Goal: Task Accomplishment & Management: Manage account settings

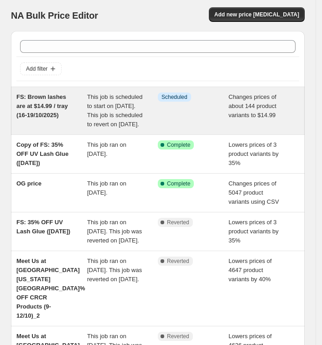
click at [127, 111] on span "This job is scheduled to start on [DATE]. This job is scheduled to revert on [D…" at bounding box center [114, 111] width 55 height 34
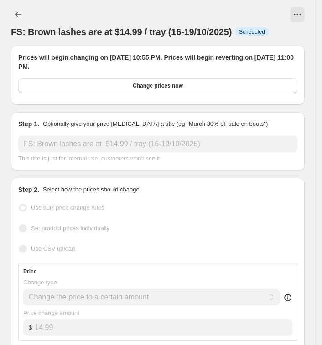
select select "collection"
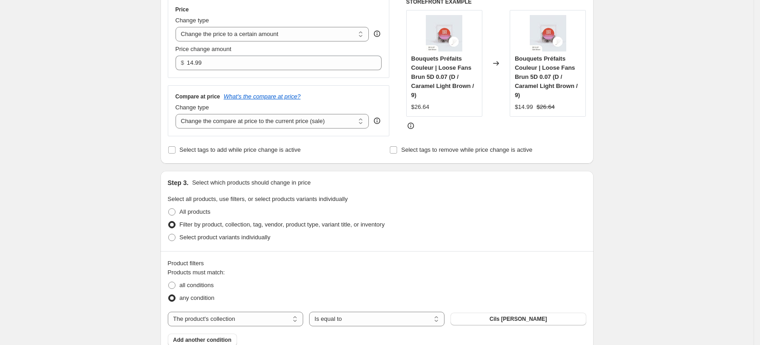
scroll to position [228, 0]
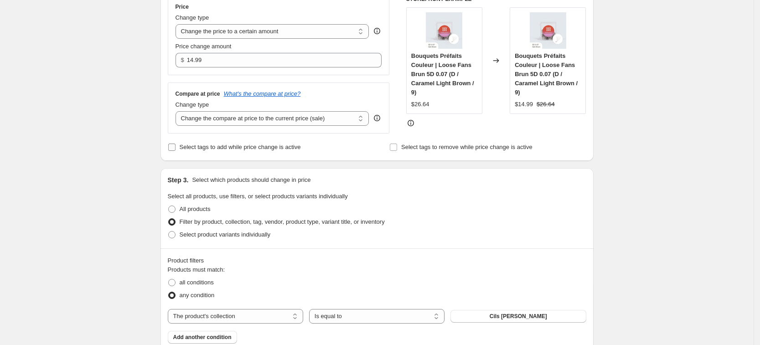
click at [215, 147] on span "Select tags to add while price change is active" at bounding box center [240, 147] width 121 height 7
click at [176, 147] on input "Select tags to add while price change is active" at bounding box center [171, 147] width 7 height 7
checkbox input "true"
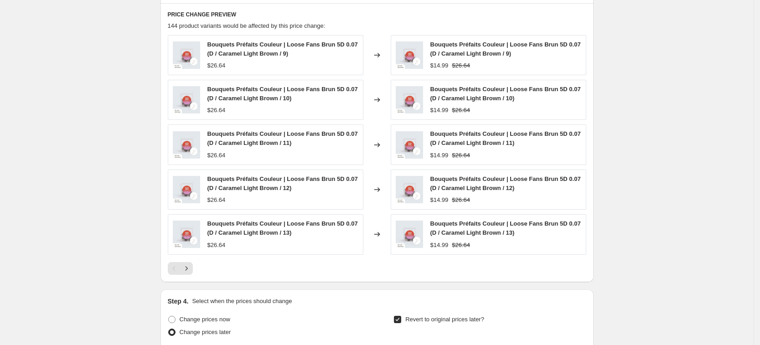
scroll to position [862, 0]
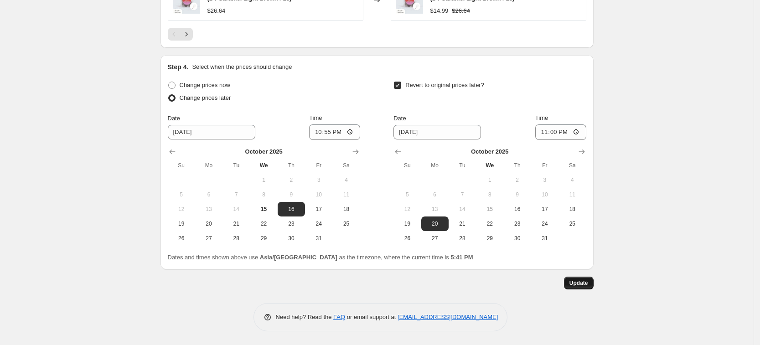
click at [328, 283] on span "Update" at bounding box center [579, 283] width 19 height 7
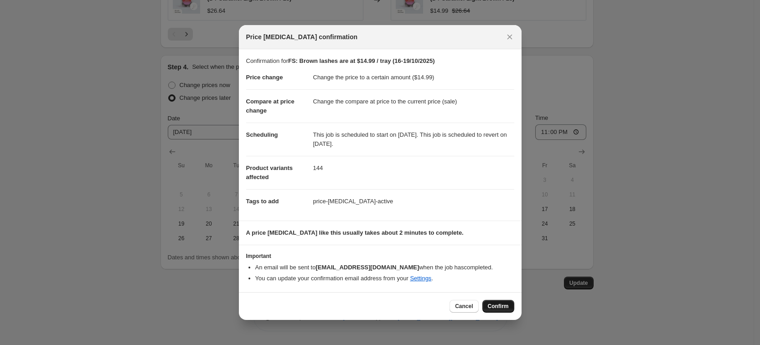
click at [328, 305] on span "Confirm" at bounding box center [498, 306] width 21 height 7
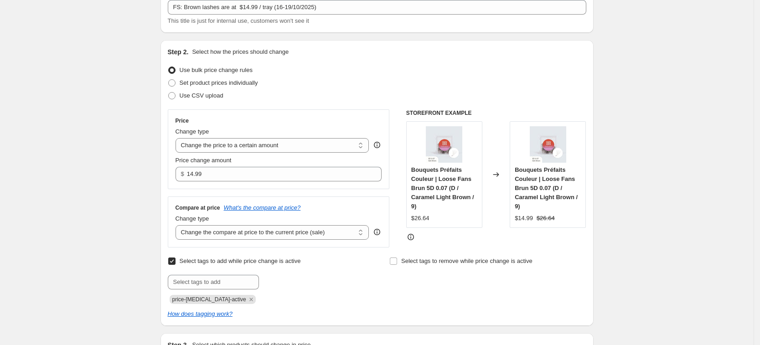
scroll to position [0, 0]
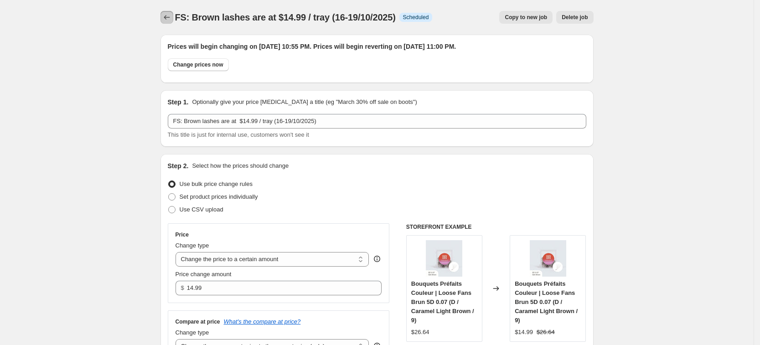
click at [172, 18] on icon "Price change jobs" at bounding box center [166, 17] width 9 height 9
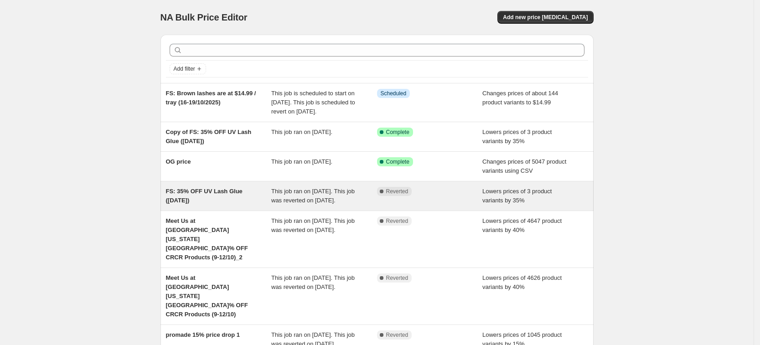
click at [246, 205] on div "FS: 35% OFF UV Lash Glue ([DATE])" at bounding box center [219, 196] width 106 height 18
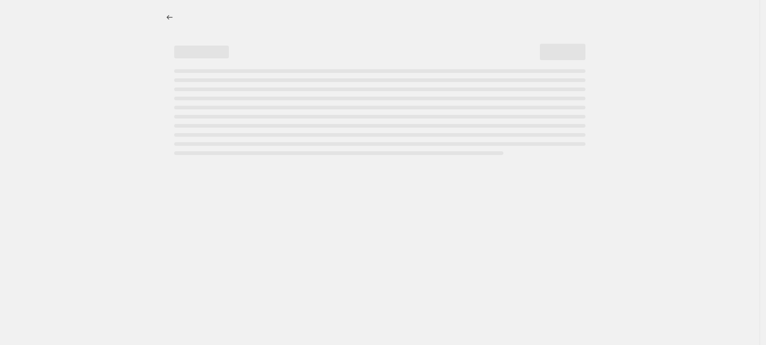
select select "percentage"
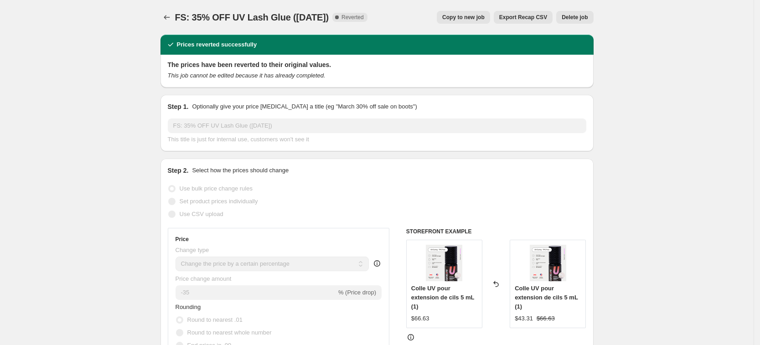
click at [167, 9] on div "FS: 35% OFF UV Lash Glue ([DATE]). This page is ready FS: 35% OFF UV Lash Glue …" at bounding box center [377, 17] width 433 height 35
click at [173, 19] on button "Price change jobs" at bounding box center [167, 17] width 13 height 13
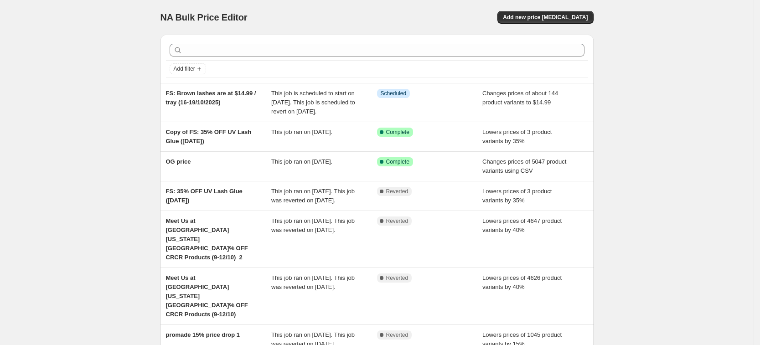
click at [315, 100] on span "This job is scheduled to start on [DATE]. This job is scheduled to revert on [D…" at bounding box center [313, 102] width 84 height 25
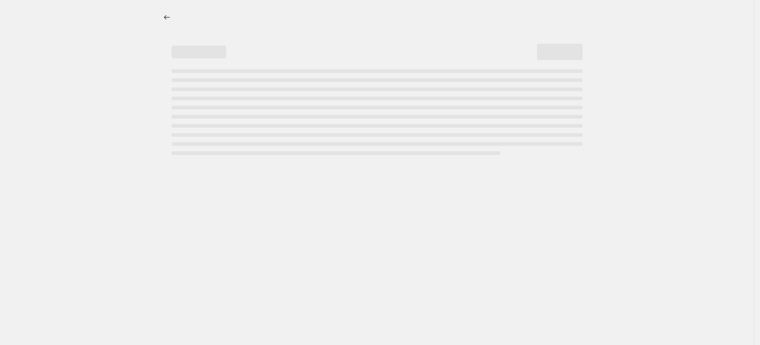
select select "collection"
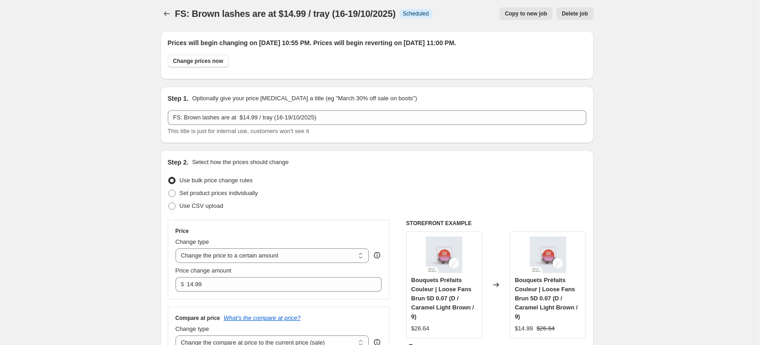
scroll to position [114, 0]
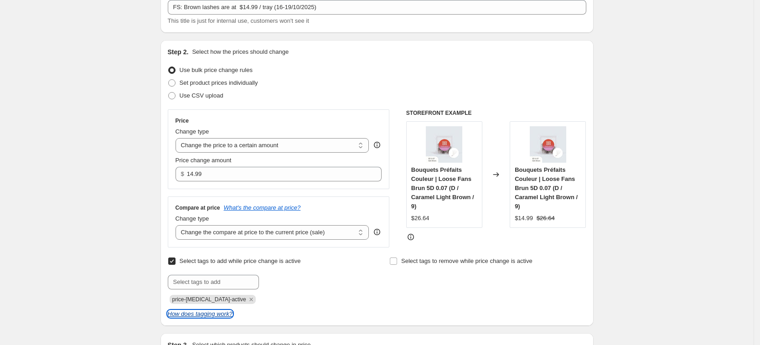
click at [218, 314] on icon "How does tagging work?" at bounding box center [200, 314] width 65 height 7
click at [175, 261] on input "Select tags to add while price change is active" at bounding box center [171, 261] width 7 height 7
checkbox input "false"
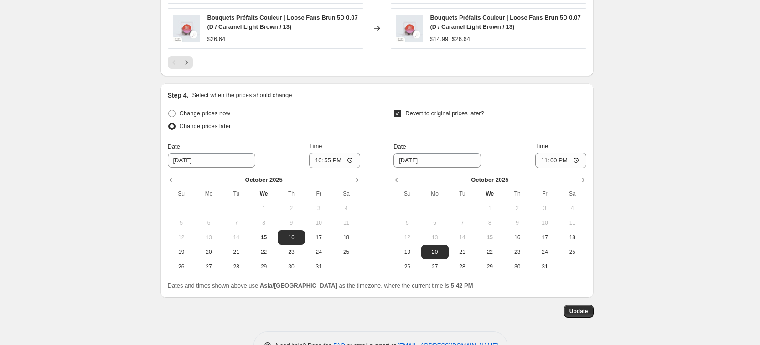
scroll to position [811, 0]
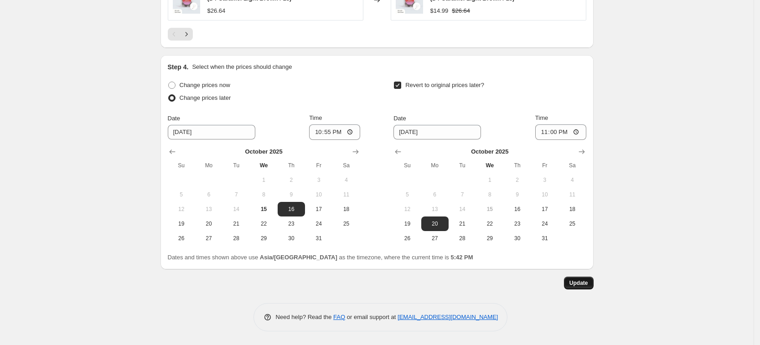
click at [328, 281] on span "Update" at bounding box center [579, 283] width 19 height 7
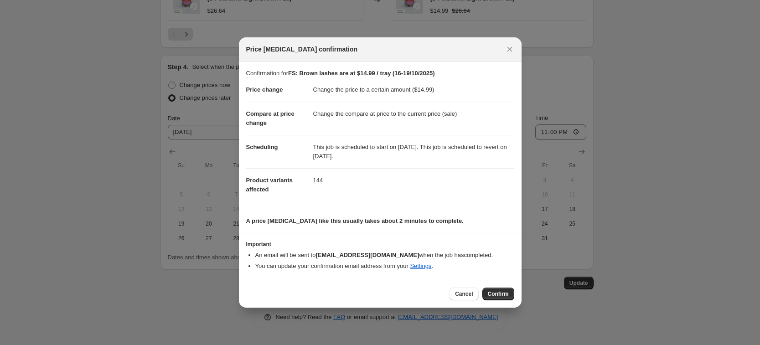
click at [328, 296] on span "Confirm" at bounding box center [498, 294] width 21 height 7
